Goal: Register for event/course

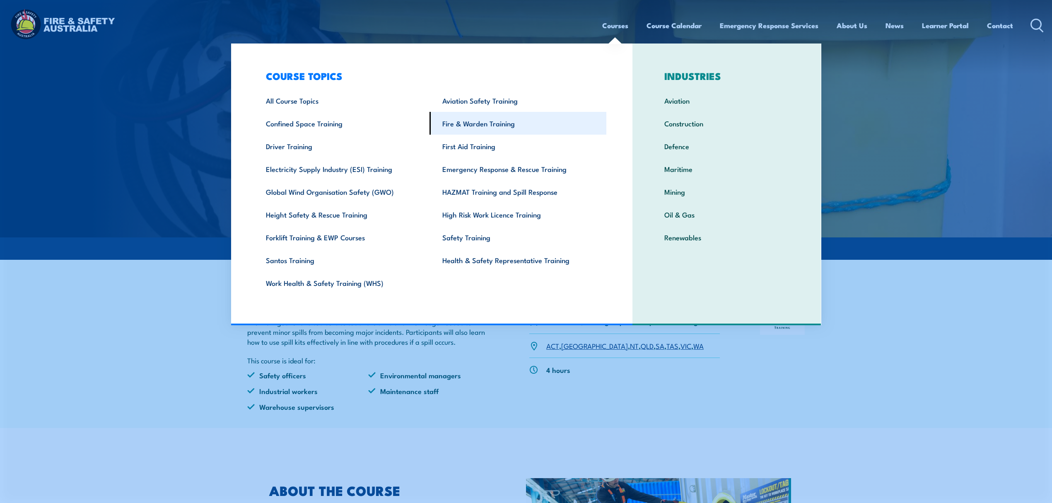
click at [530, 123] on link "Fire & Warden Training" at bounding box center [517, 123] width 177 height 23
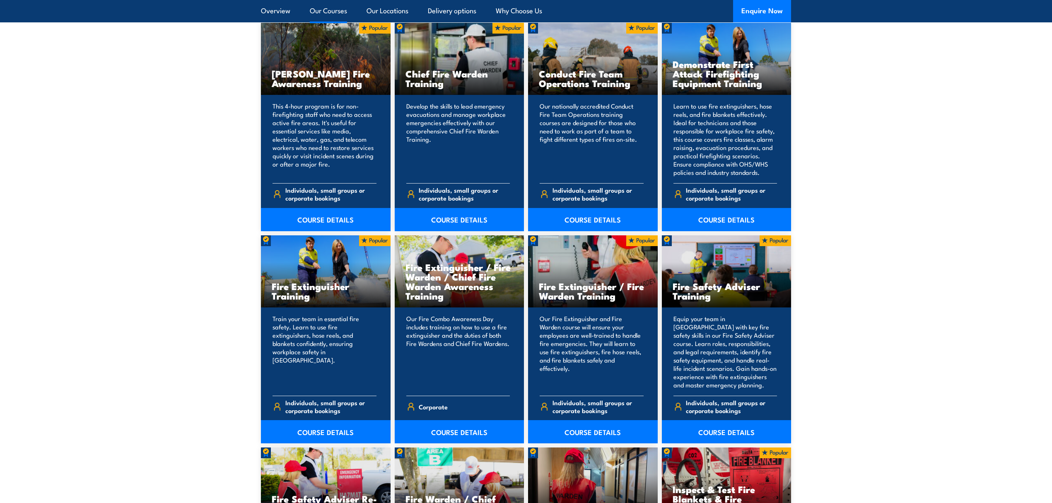
scroll to position [663, 0]
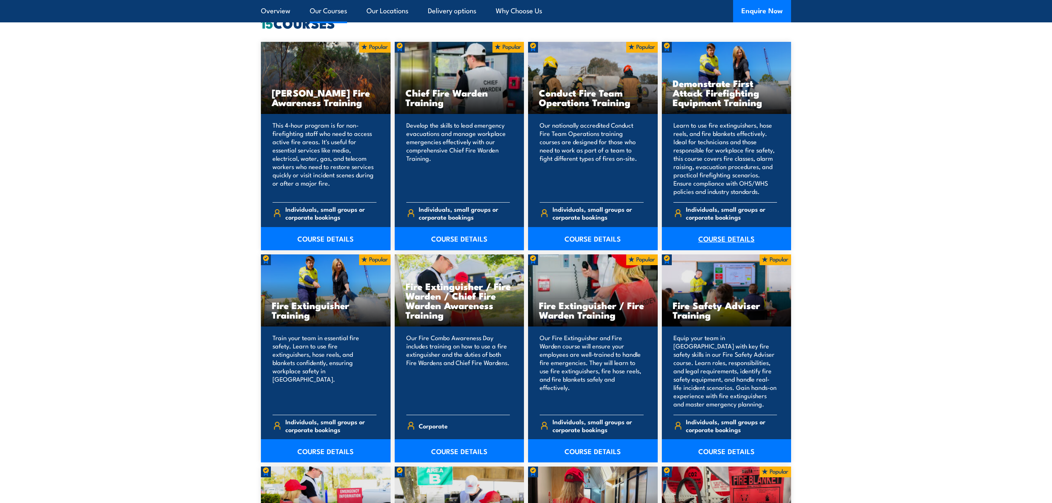
click at [732, 230] on link "COURSE DETAILS" at bounding box center [727, 238] width 130 height 23
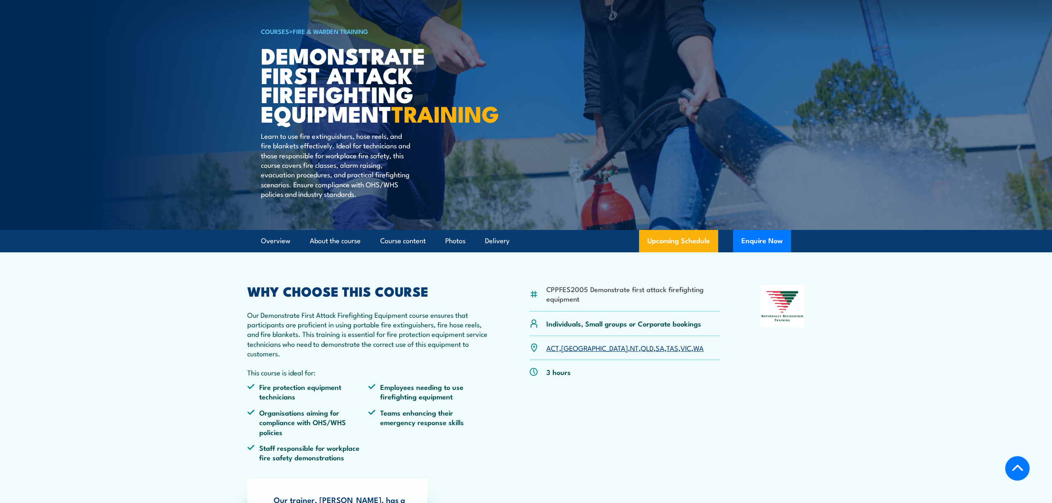
scroll to position [166, 0]
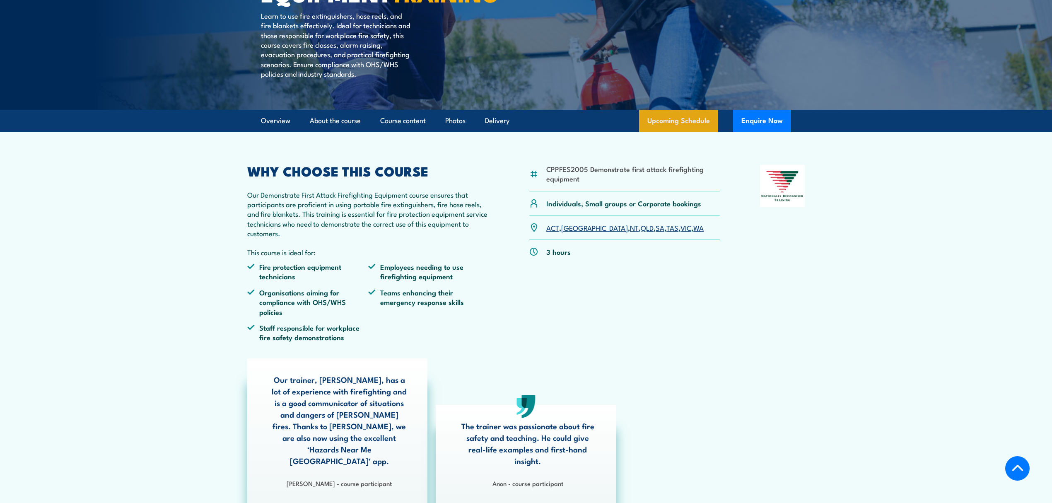
click at [688, 132] on link "Upcoming Schedule" at bounding box center [678, 121] width 79 height 22
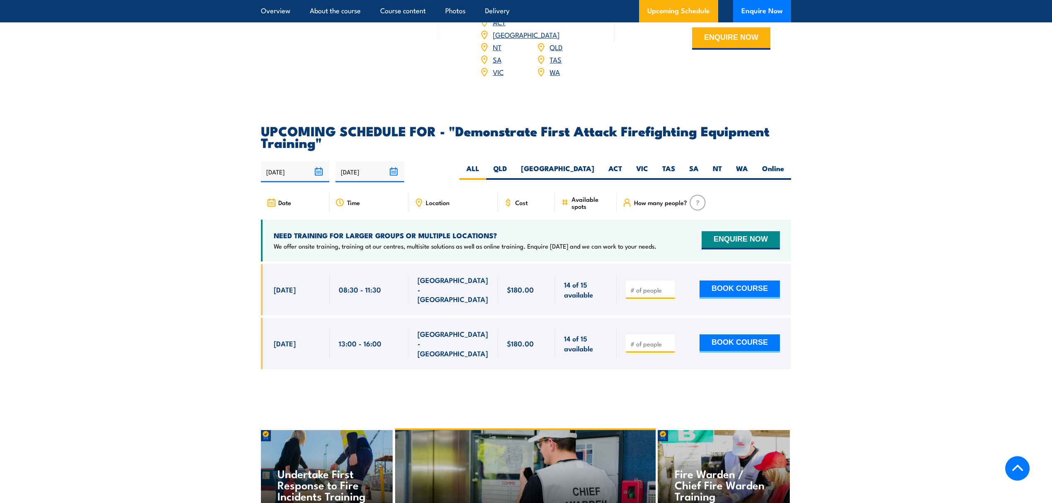
scroll to position [1170, 0]
